Goal: Information Seeking & Learning: Learn about a topic

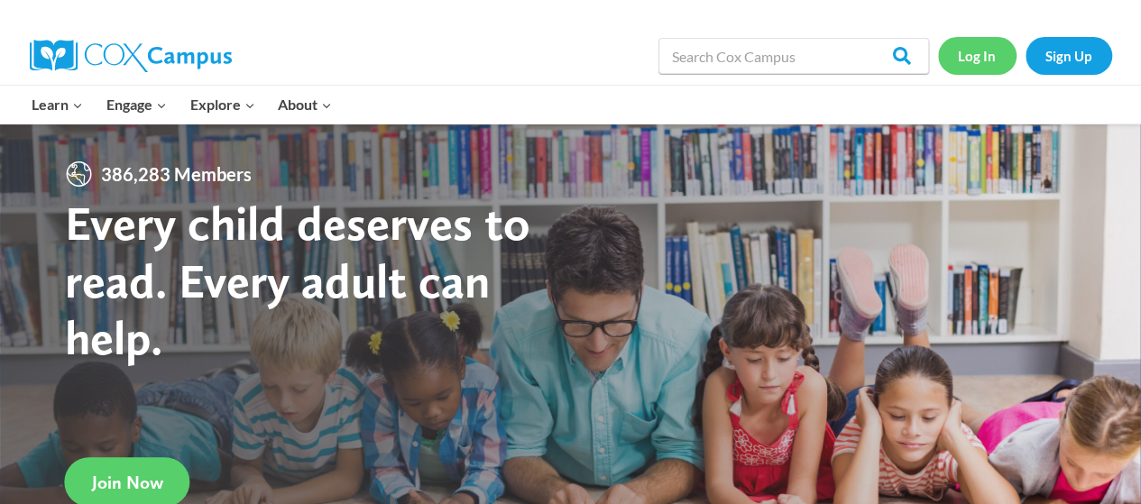
click at [987, 59] on link "Log In" at bounding box center [977, 55] width 78 height 37
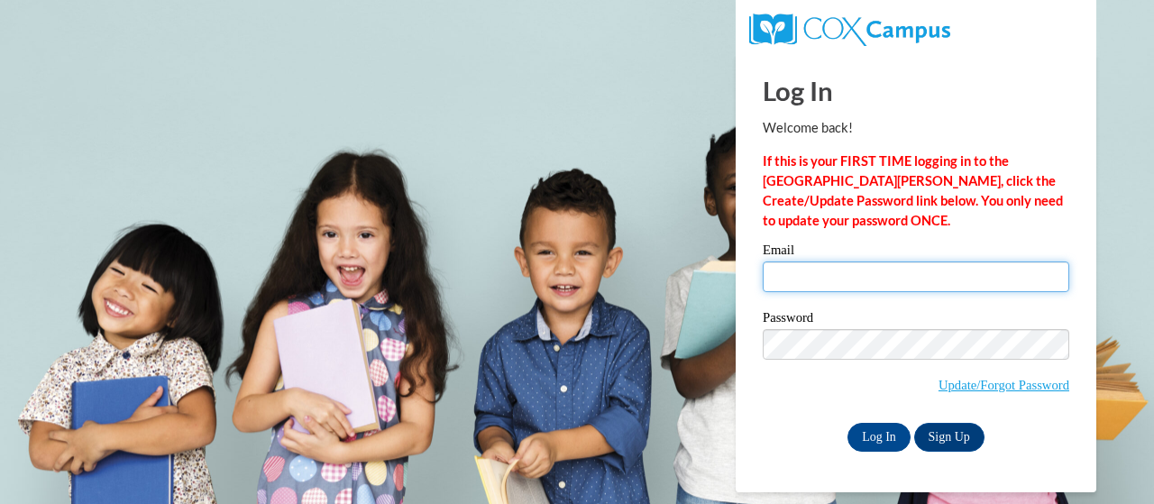
click at [803, 279] on input "Email" at bounding box center [916, 276] width 307 height 31
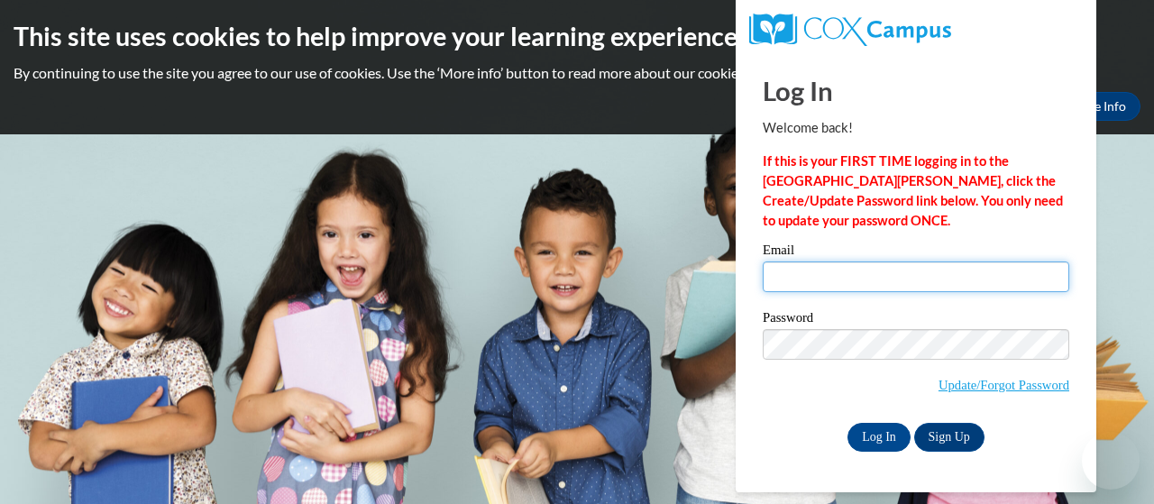
type input "[EMAIL_ADDRESS][PERSON_NAME][DOMAIN_NAME]"
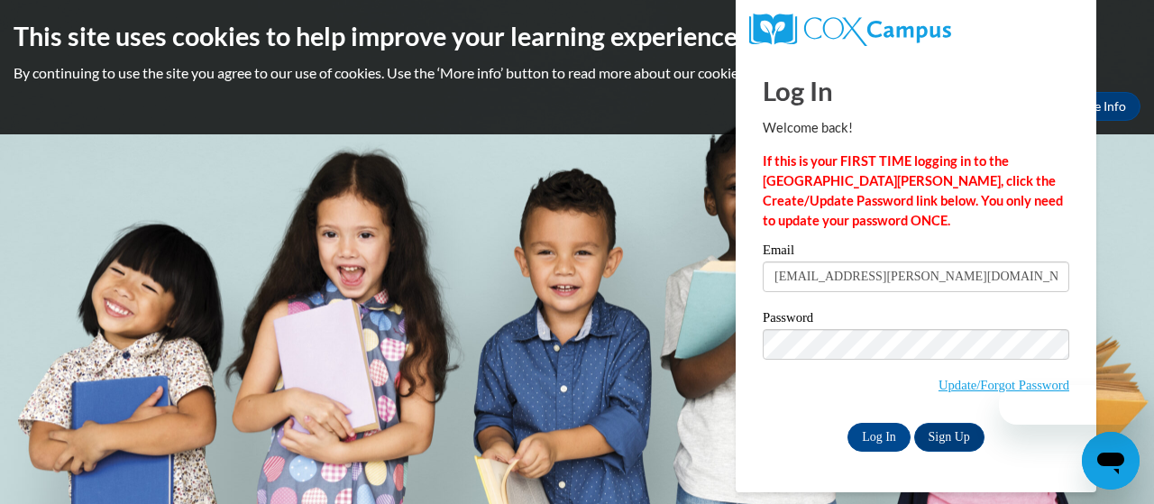
click at [784, 403] on span "Update/Forgot Password" at bounding box center [916, 366] width 307 height 75
click at [876, 430] on input "Log In" at bounding box center [879, 437] width 63 height 29
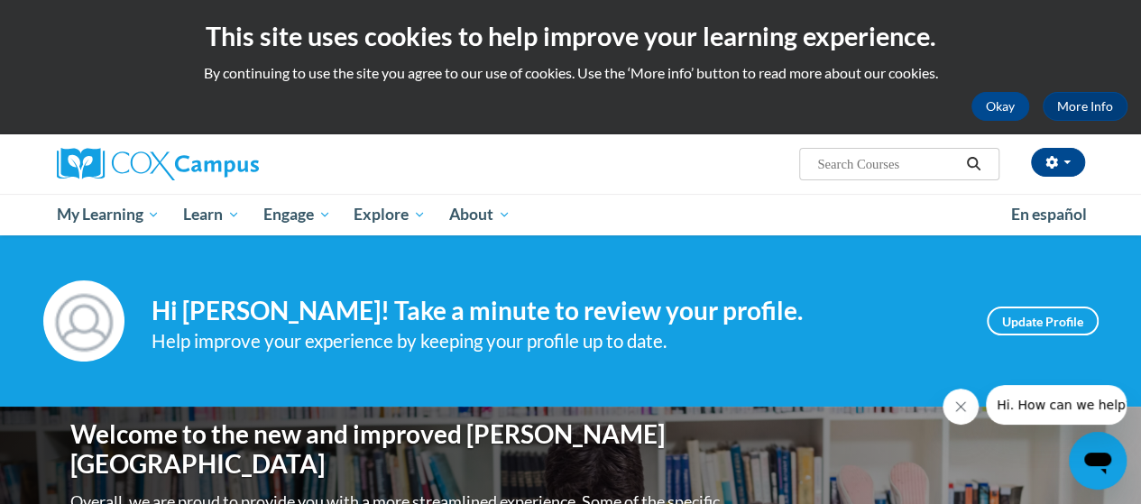
click at [832, 164] on input "Search..." at bounding box center [887, 164] width 144 height 22
click at [793, 265] on div "Your profile Hi Sally Lynn White! Take a minute to review your profile. Help im…" at bounding box center [570, 320] width 1141 height 171
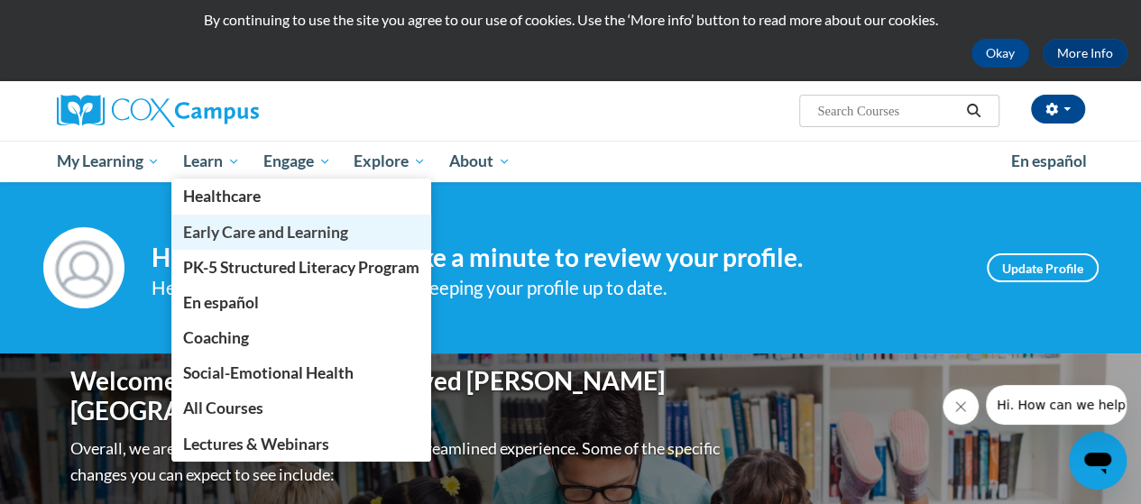
scroll to position [52, 0]
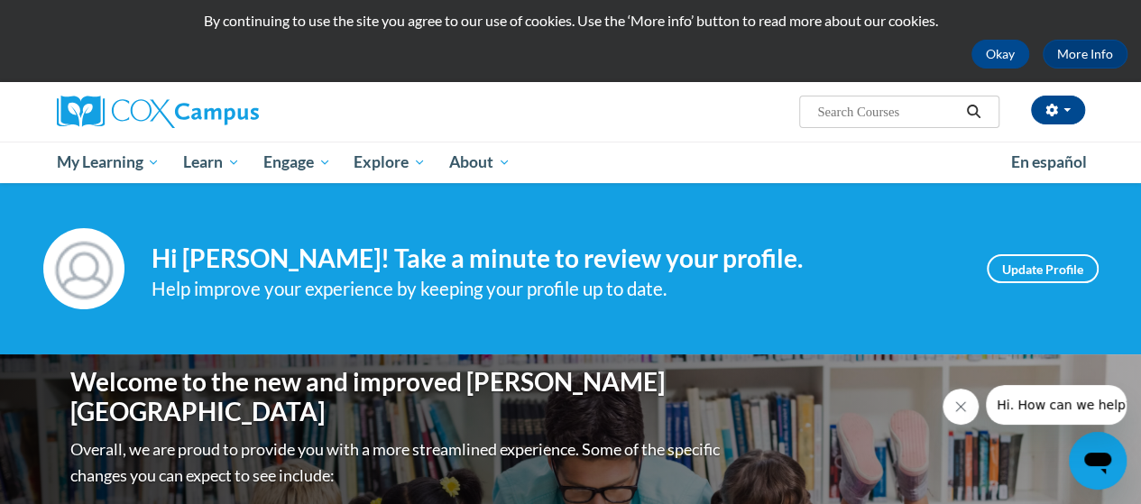
click at [891, 109] on input "Search..." at bounding box center [887, 112] width 144 height 22
type input "101 tier 2 words"
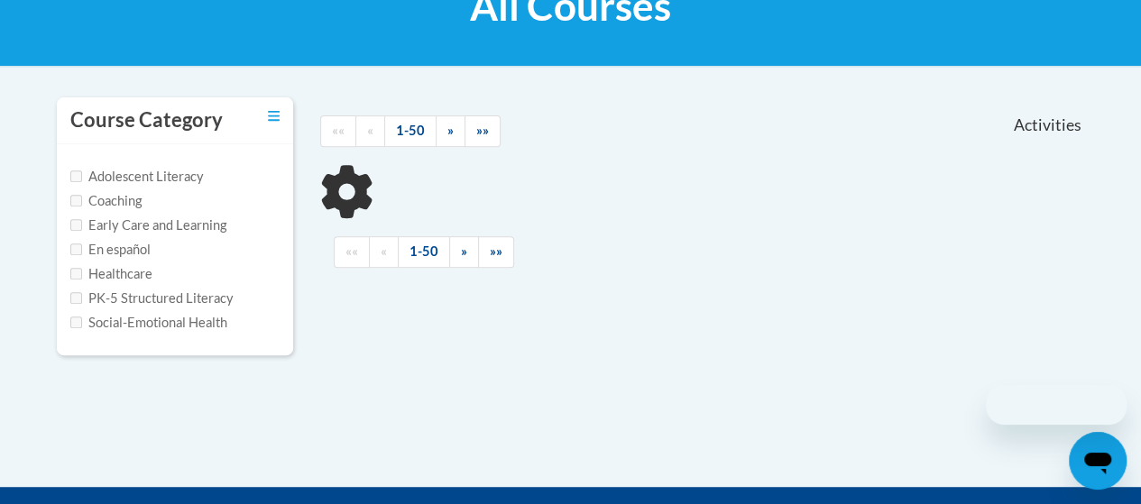
scroll to position [311, 0]
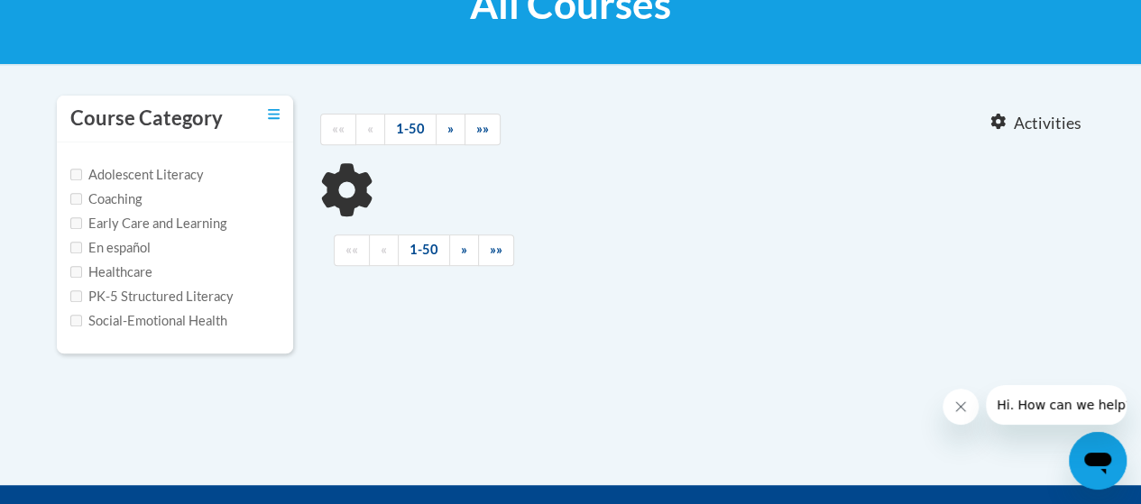
type input "101 tier 2 words"
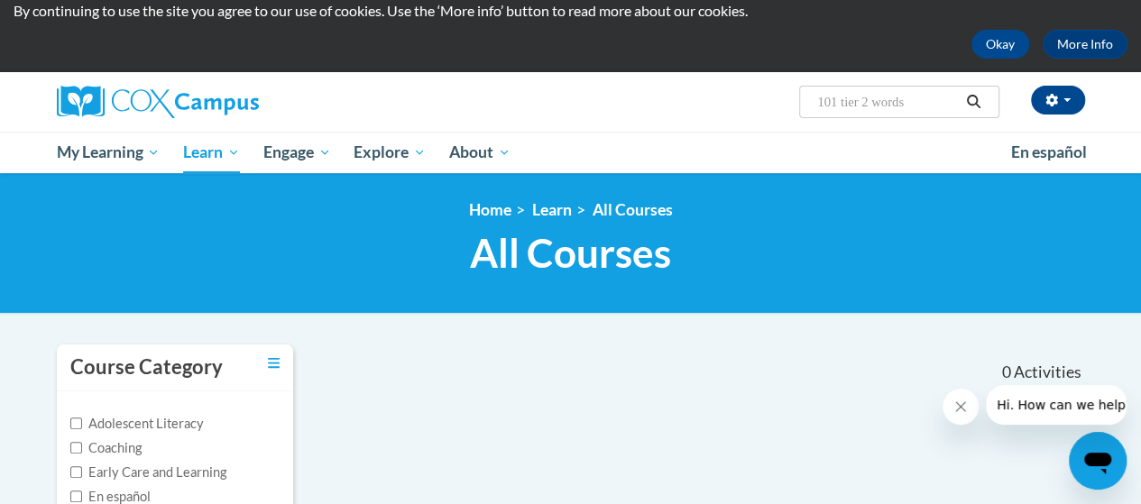
scroll to position [52, 0]
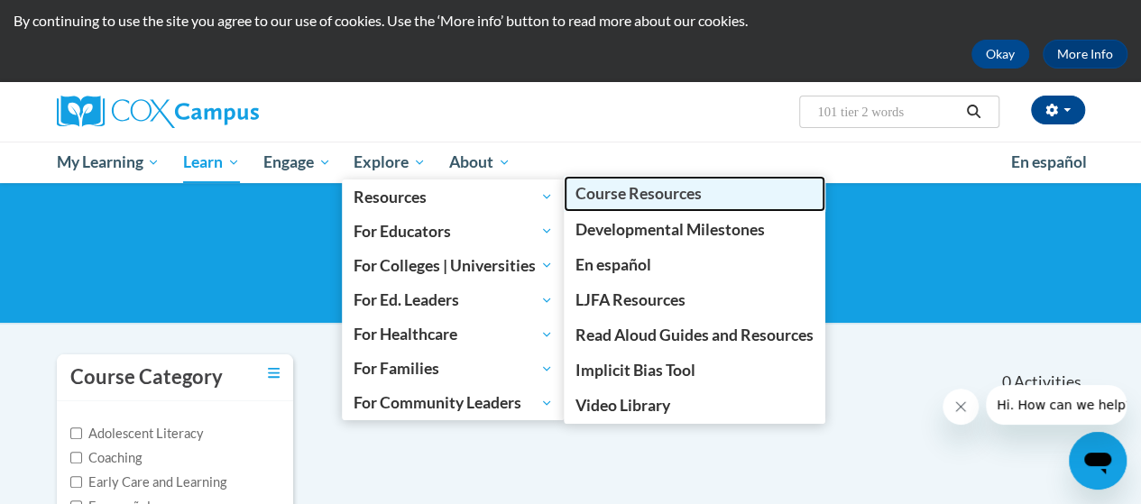
click at [597, 206] on link "Course Resources" at bounding box center [694, 193] width 261 height 35
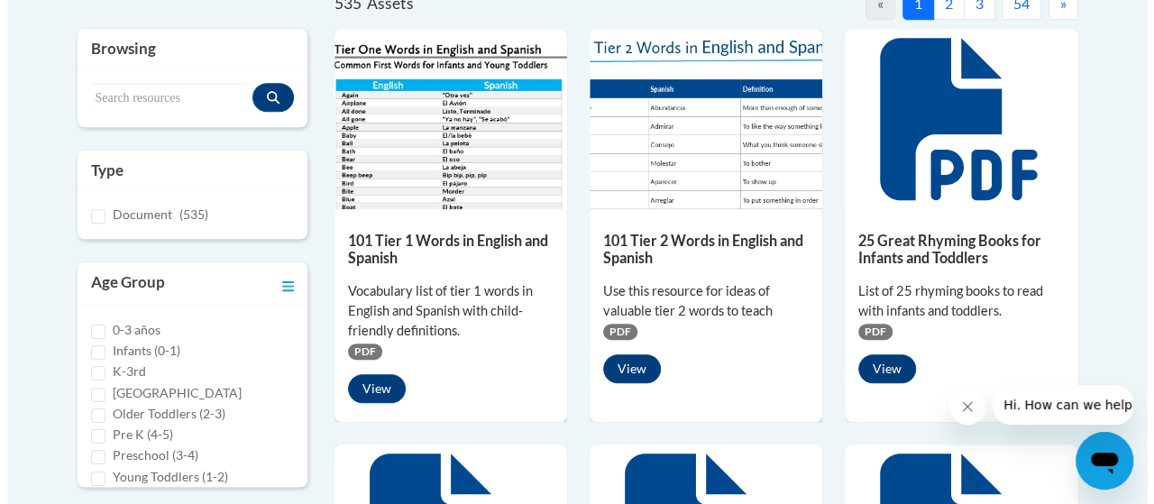
scroll to position [426, 0]
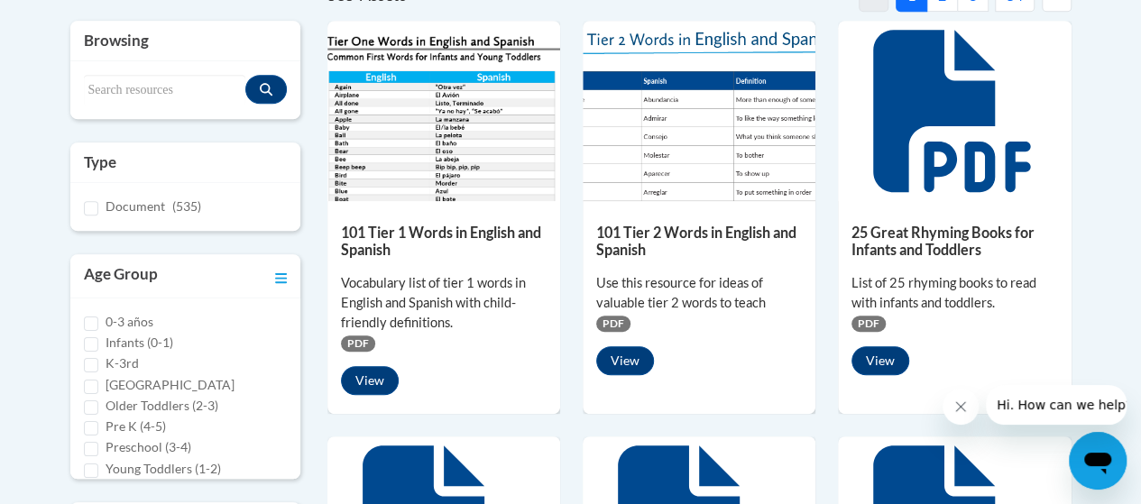
click at [662, 143] on img at bounding box center [698, 111] width 233 height 180
click at [632, 363] on button "View" at bounding box center [625, 360] width 58 height 29
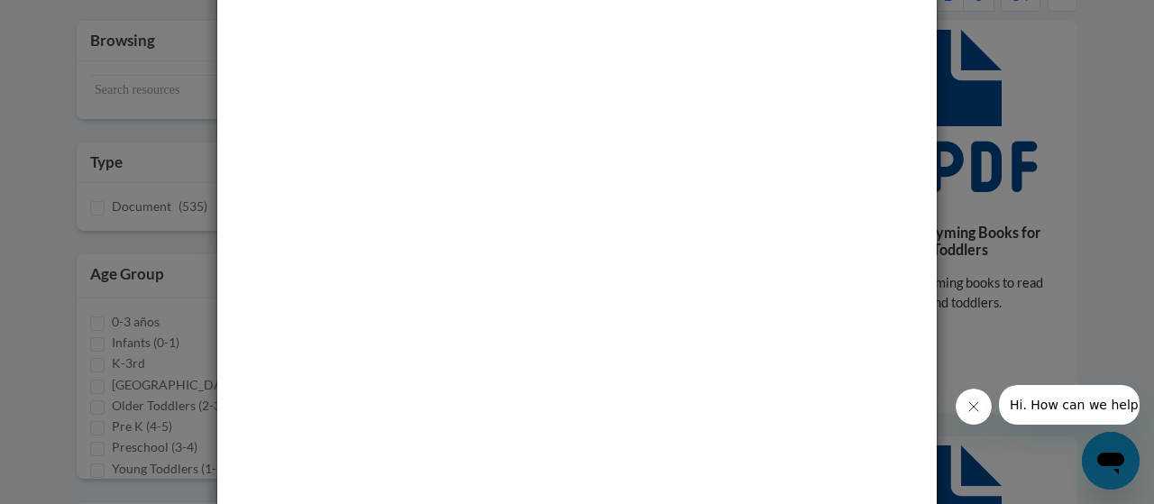
scroll to position [110, 0]
